Goal: Task Accomplishment & Management: Use online tool/utility

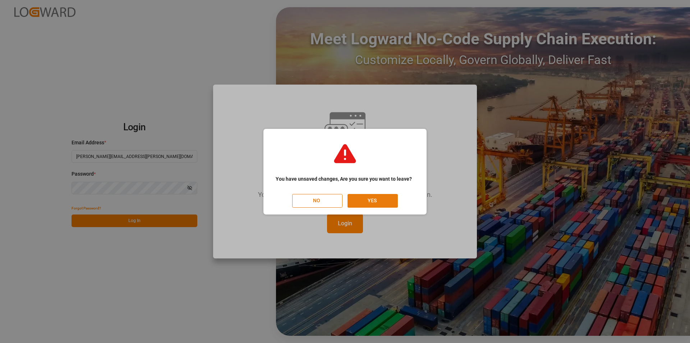
click at [389, 199] on button "YES" at bounding box center [373, 201] width 50 height 14
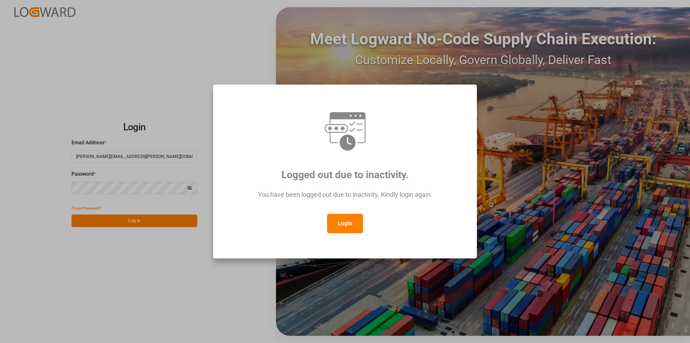
click at [351, 213] on button "Login" at bounding box center [345, 223] width 36 height 19
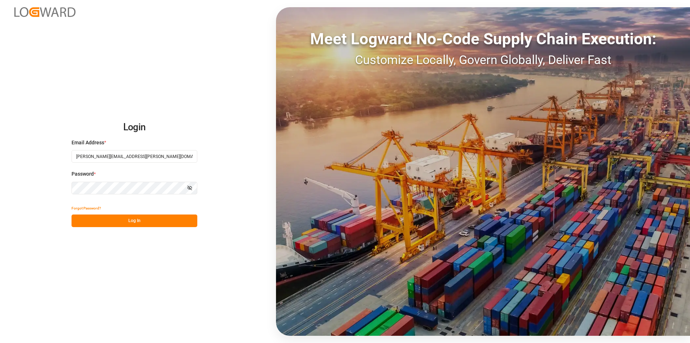
click at [134, 213] on button "Log In" at bounding box center [135, 220] width 126 height 13
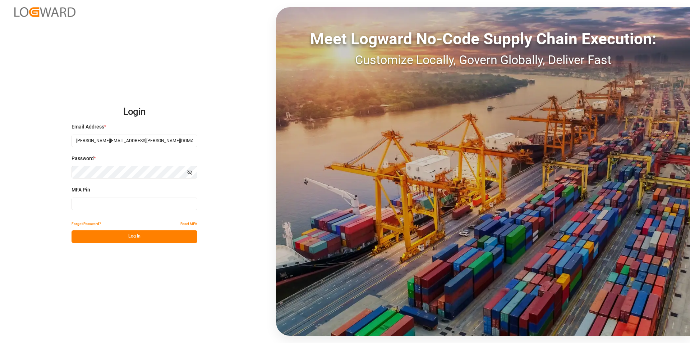
click at [132, 209] on input at bounding box center [135, 203] width 126 height 13
type input "306077"
click at [95, 213] on button "Log In" at bounding box center [135, 236] width 126 height 13
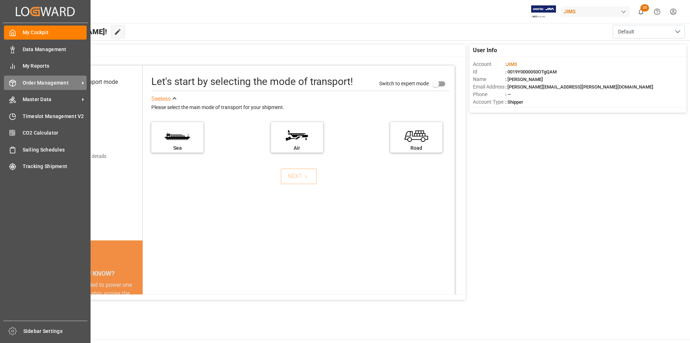
click at [37, 81] on span "Order Management" at bounding box center [51, 83] width 57 height 8
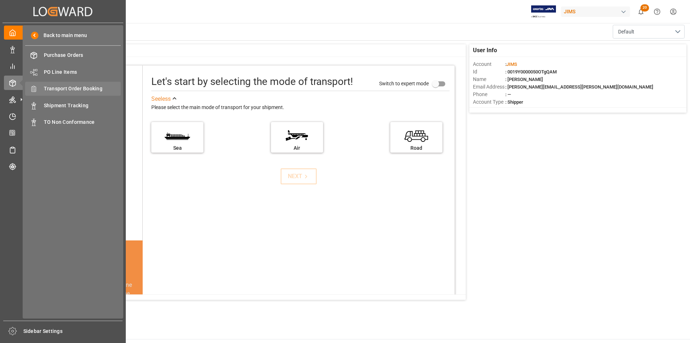
click at [76, 88] on span "Transport Order Booking" at bounding box center [82, 89] width 77 height 8
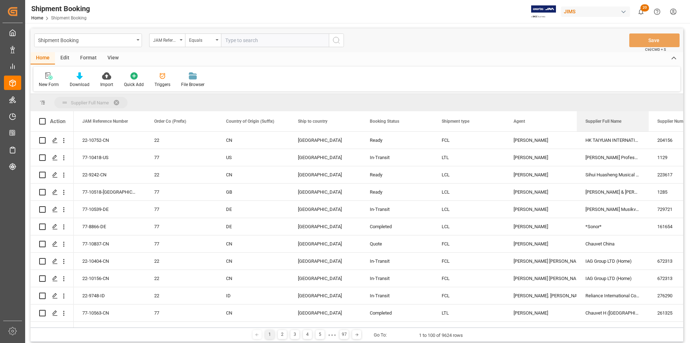
drag, startPoint x: 609, startPoint y: 119, endPoint x: 610, endPoint y: 107, distance: 12.6
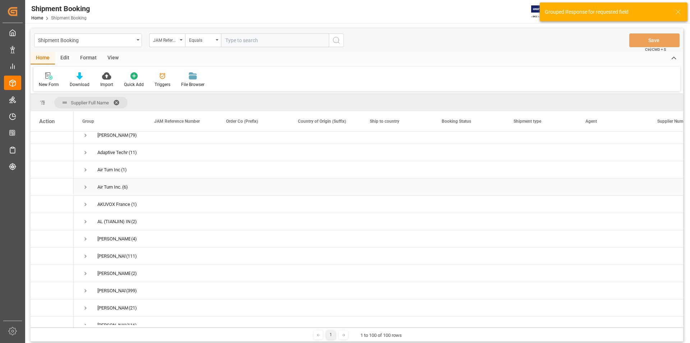
scroll to position [324, 0]
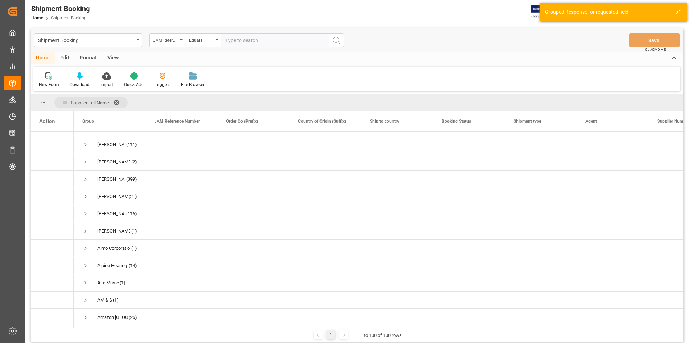
click at [119, 99] on span at bounding box center [119, 102] width 12 height 6
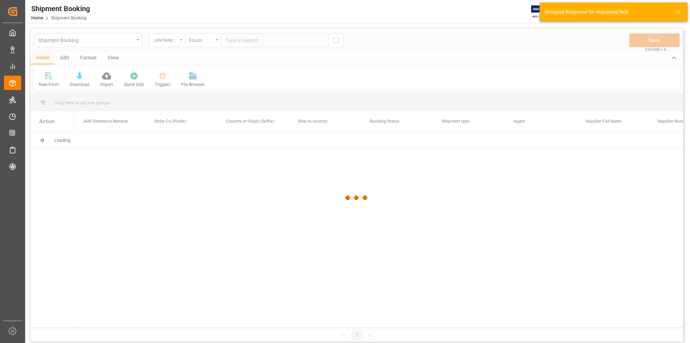
scroll to position [0, 0]
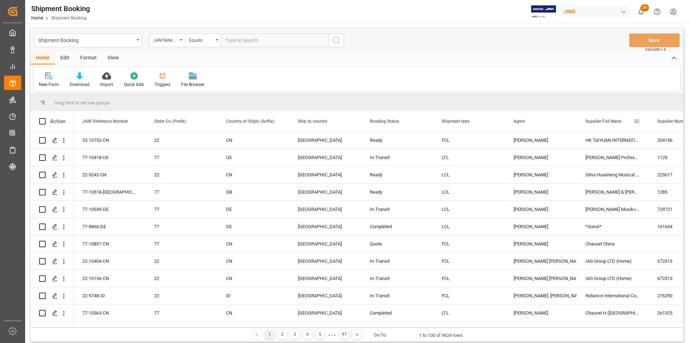
click at [460, 124] on span at bounding box center [637, 121] width 6 height 6
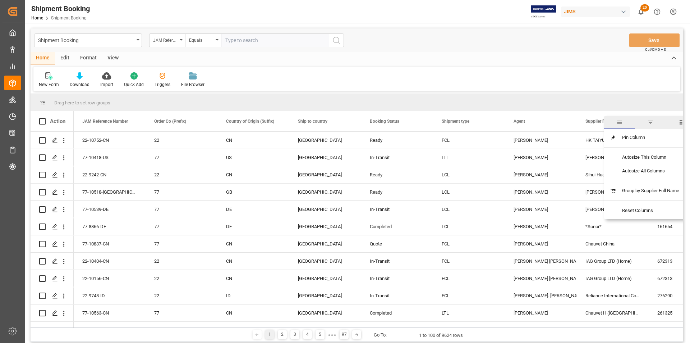
click at [460, 125] on span "filter" at bounding box center [650, 122] width 6 height 6
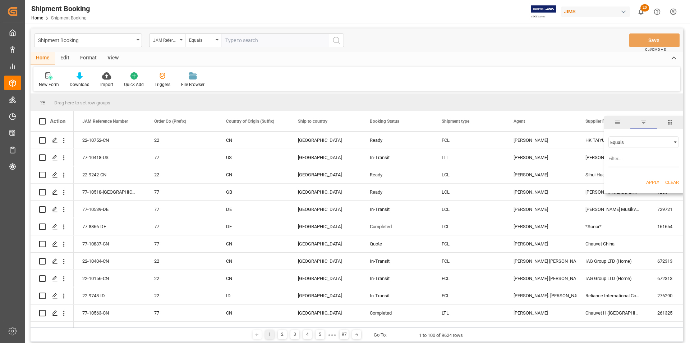
click at [460, 143] on div "Equals" at bounding box center [640, 141] width 60 height 5
click at [460, 181] on div "Fuzzy search" at bounding box center [644, 177] width 70 height 12
click at [460, 166] on input "Filter Value" at bounding box center [644, 160] width 70 height 14
type input "global"
click at [460, 182] on button "Apply" at bounding box center [652, 182] width 13 height 7
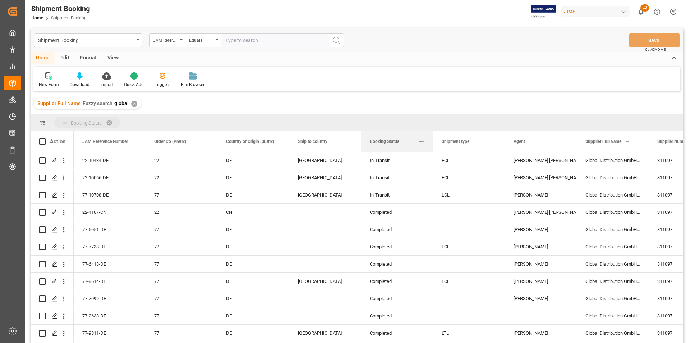
drag, startPoint x: 380, startPoint y: 143, endPoint x: 385, endPoint y: 123, distance: 20.7
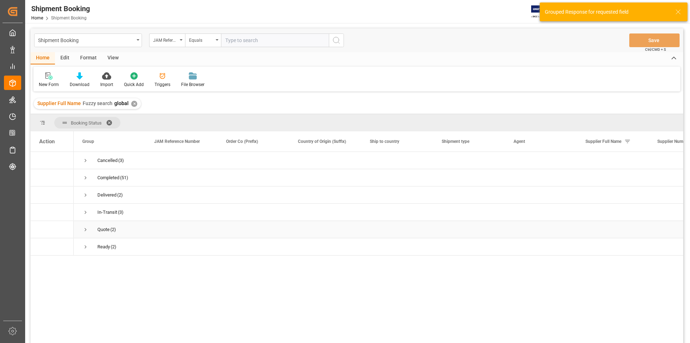
click at [86, 213] on span "Press SPACE to select this row." at bounding box center [85, 229] width 6 height 6
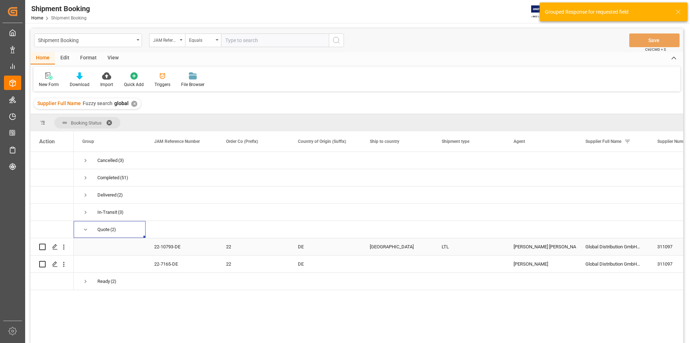
click at [170, 213] on div "22-10793-DE" at bounding box center [182, 246] width 72 height 17
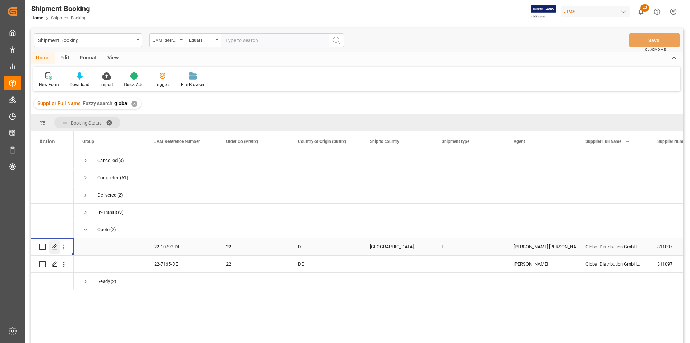
click at [55, 213] on icon "Press SPACE to select this row." at bounding box center [55, 247] width 6 height 6
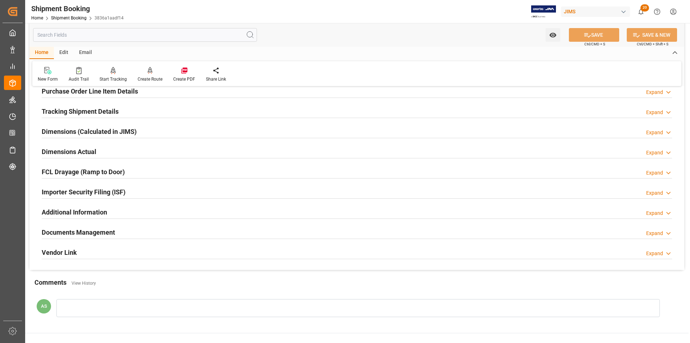
scroll to position [144, 0]
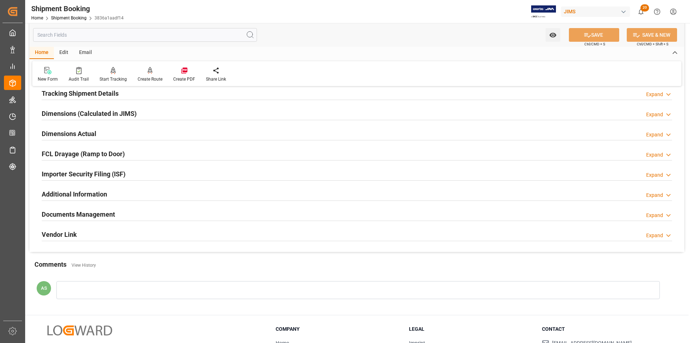
click at [93, 212] on h2 "Documents Management" at bounding box center [78, 214] width 73 height 10
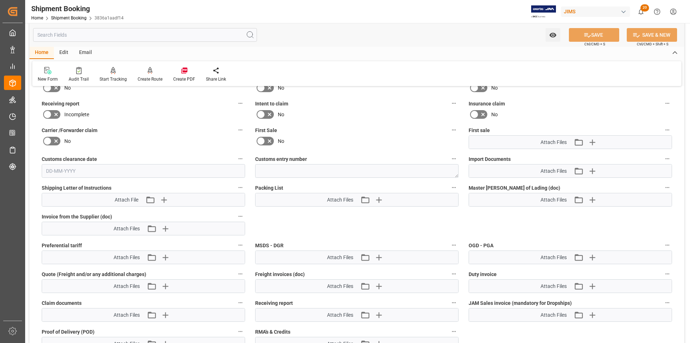
scroll to position [324, 0]
